Goal: Use online tool/utility: Use online tool/utility

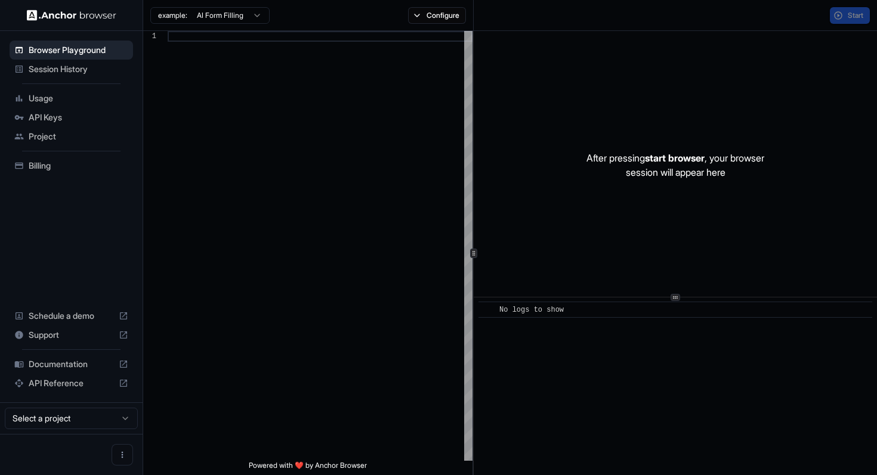
scroll to position [75, 0]
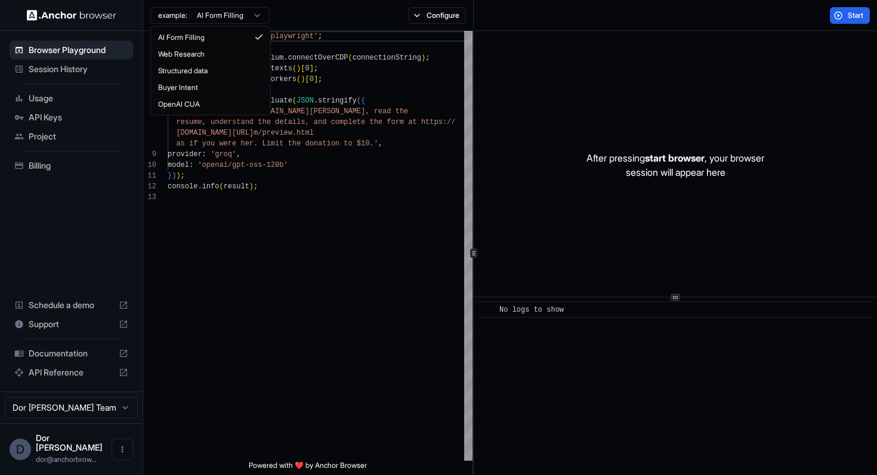
click at [218, 12] on html "Browser Playground Session History Usage API Keys Project Billing Schedule a de…" at bounding box center [438, 237] width 877 height 475
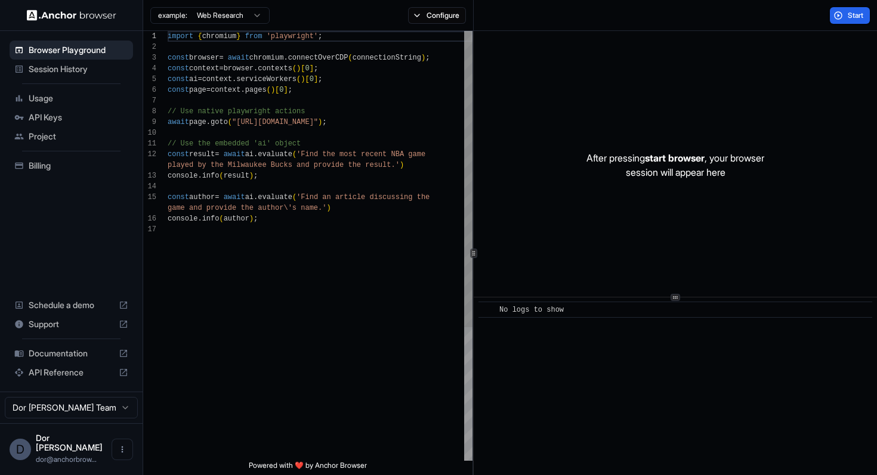
scroll to position [97, 0]
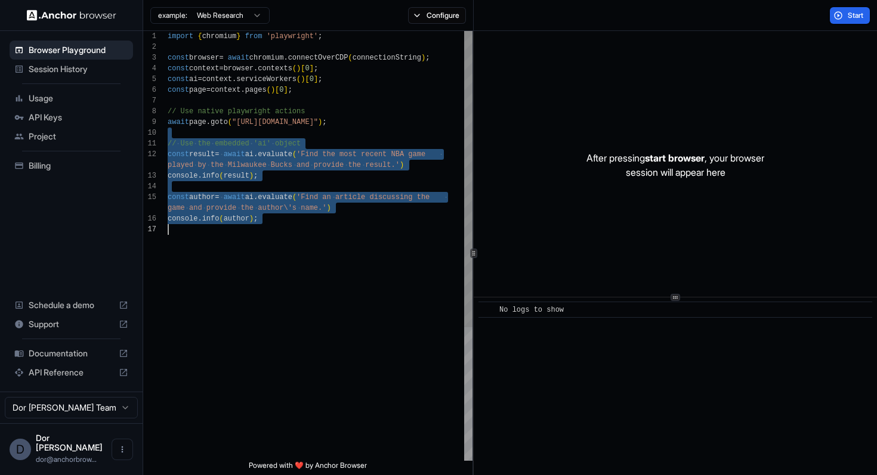
drag, startPoint x: 214, startPoint y: 132, endPoint x: 214, endPoint y: 289, distance: 156.9
click at [214, 289] on div "import { chromium } from 'playwright' ; const browser = await chromium . connec…" at bounding box center [320, 342] width 305 height 623
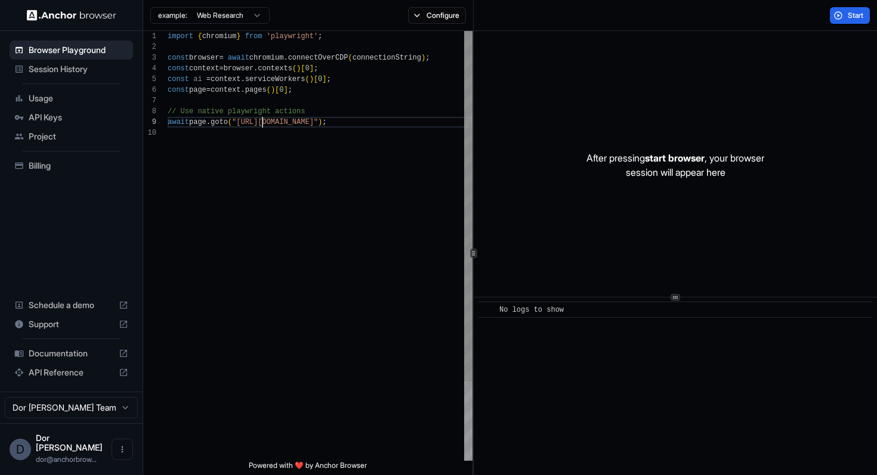
click at [262, 117] on div "import { chromium } from 'playwright' ; const browser = await chromium . connec…" at bounding box center [320, 294] width 305 height 527
type textarea "**********"
click at [844, 15] on button "Start" at bounding box center [850, 15] width 40 height 17
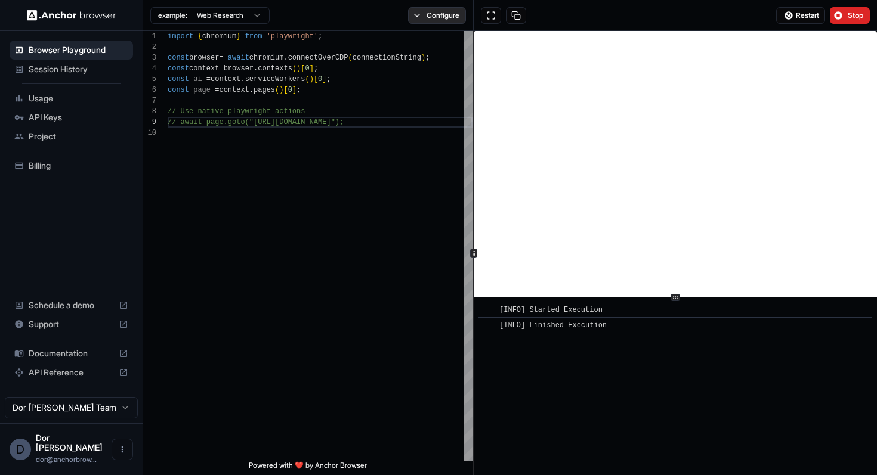
click at [425, 15] on button "Configure" at bounding box center [437, 15] width 58 height 17
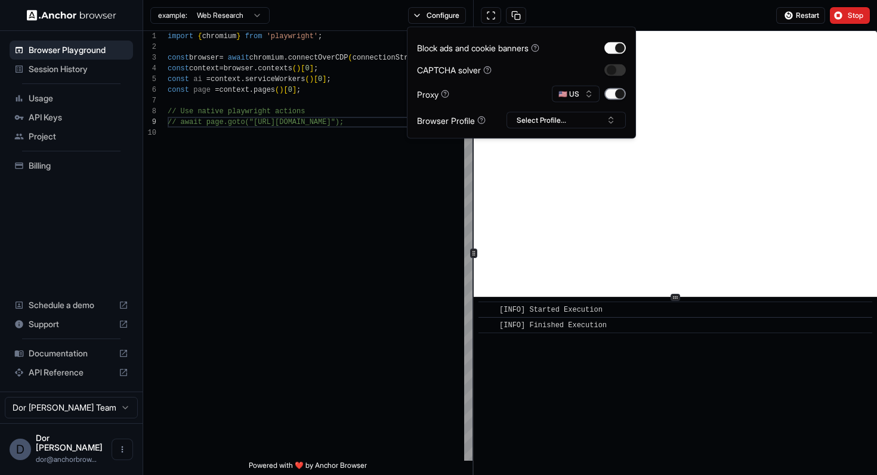
click at [613, 94] on button "button" at bounding box center [614, 94] width 21 height 12
click at [796, 14] on span "Restart" at bounding box center [807, 16] width 23 height 10
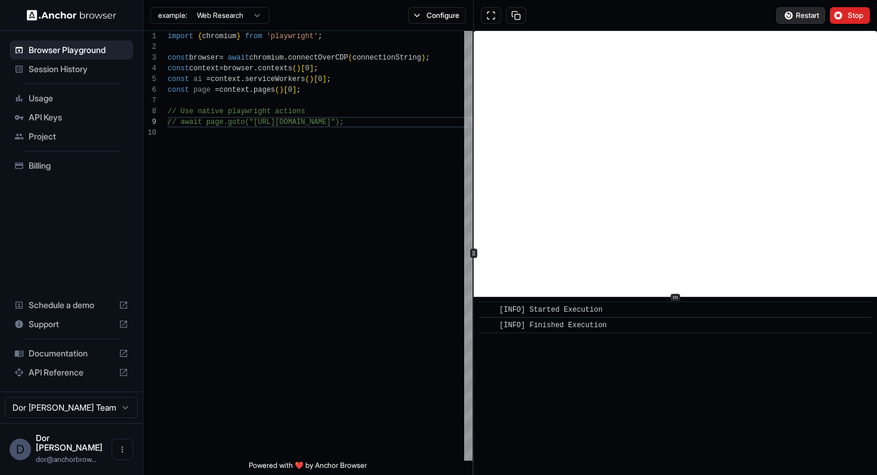
click at [808, 14] on span "Restart" at bounding box center [807, 16] width 23 height 10
click at [802, 17] on span "Restart" at bounding box center [807, 16] width 23 height 10
click at [853, 17] on span "Stop" at bounding box center [856, 16] width 17 height 10
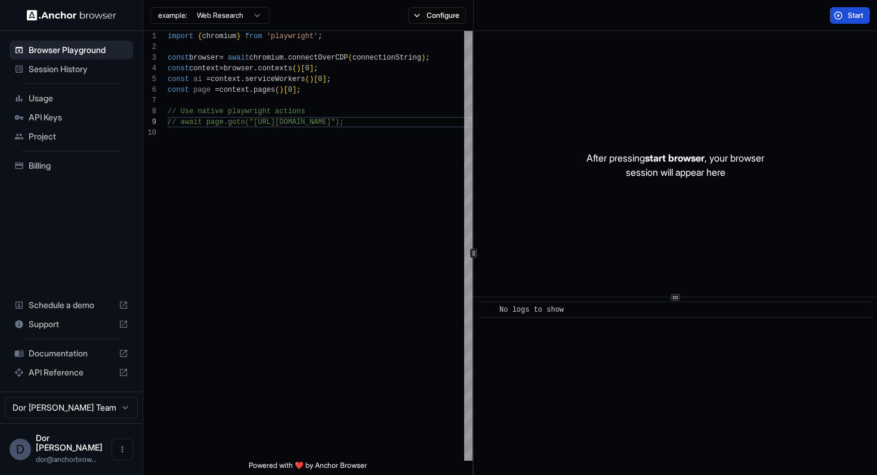
click at [846, 15] on button "Start" at bounding box center [850, 15] width 40 height 17
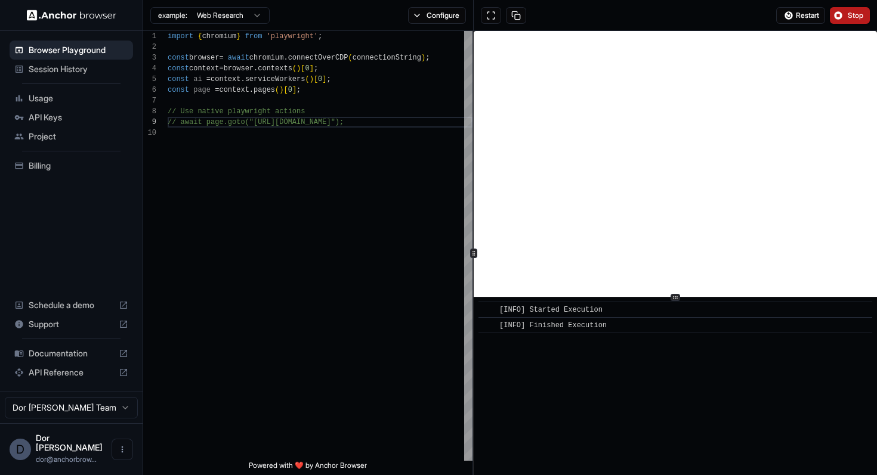
click at [848, 18] on span "Stop" at bounding box center [856, 16] width 17 height 10
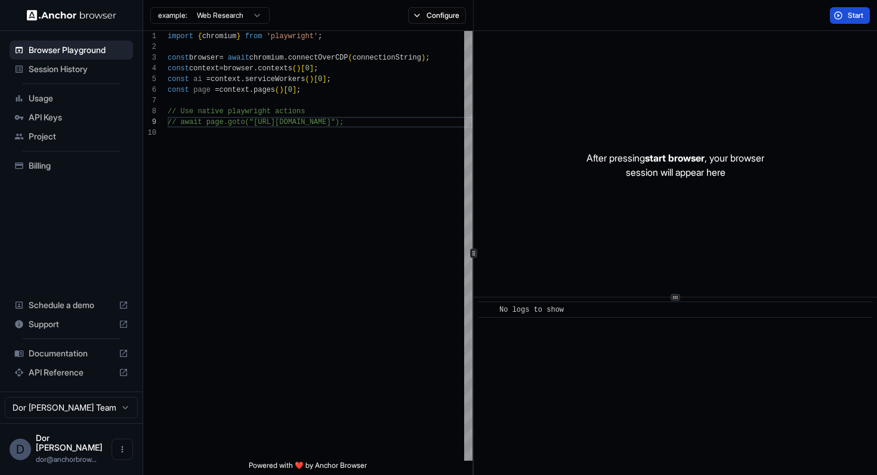
click at [842, 16] on button "Start" at bounding box center [850, 15] width 40 height 17
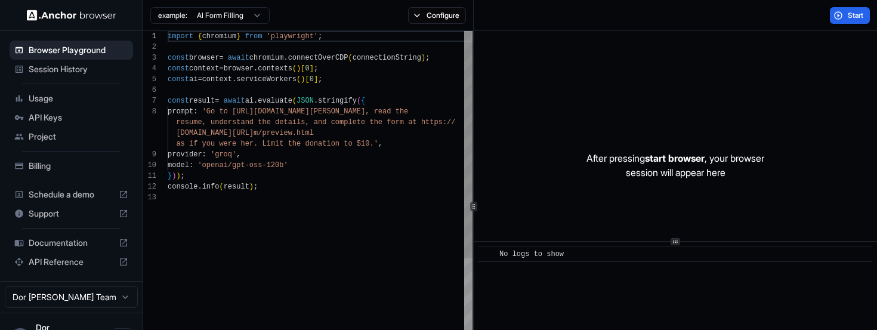
scroll to position [75, 0]
